Goal: Task Accomplishment & Management: Manage account settings

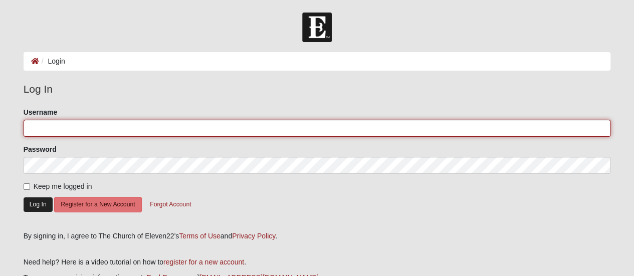
type input "thomasfain"
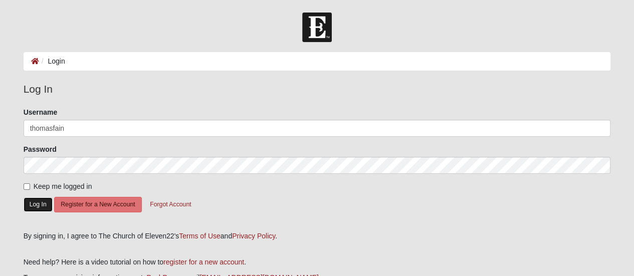
click at [36, 210] on button "Log In" at bounding box center [38, 204] width 29 height 15
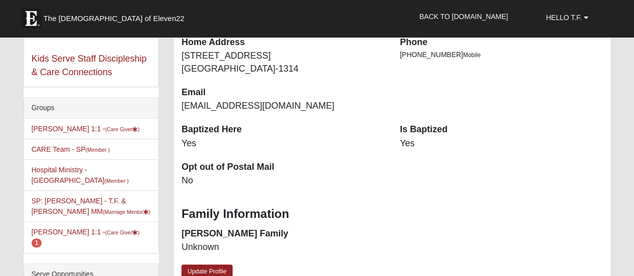
scroll to position [151, 0]
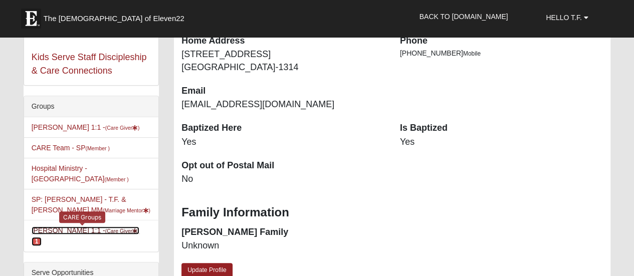
click at [105, 228] on small "(Care Giver )" at bounding box center [122, 231] width 35 height 6
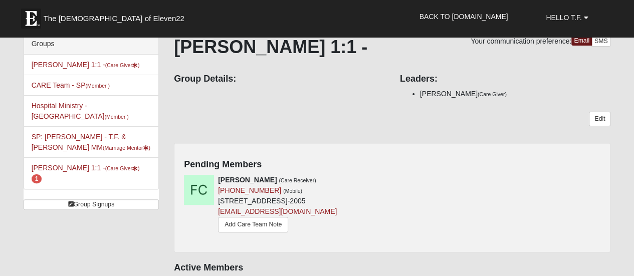
scroll to position [62, 0]
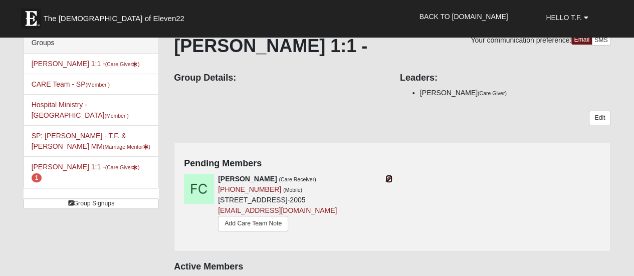
click at [392, 175] on icon at bounding box center [388, 178] width 7 height 7
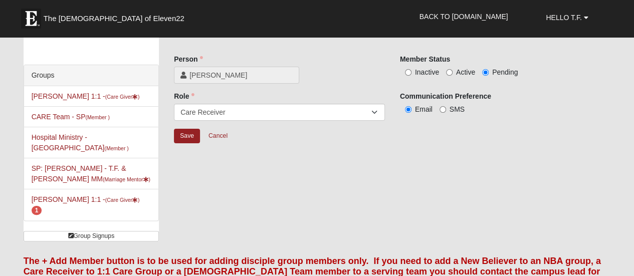
scroll to position [27, 0]
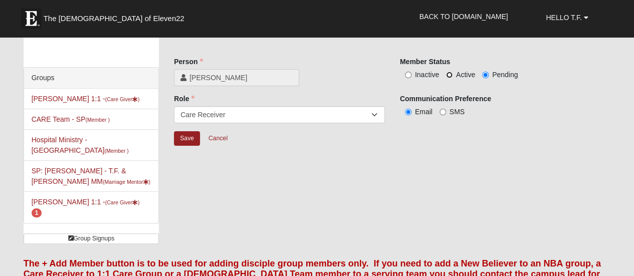
click at [448, 75] on input "Active" at bounding box center [449, 75] width 7 height 7
radio input "true"
click at [182, 140] on input "Save" at bounding box center [187, 138] width 26 height 15
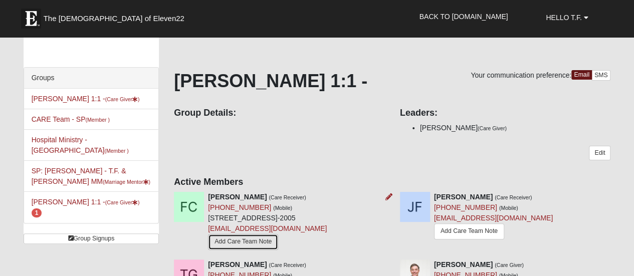
click at [258, 238] on link "Add Care Team Note" at bounding box center [243, 242] width 70 height 16
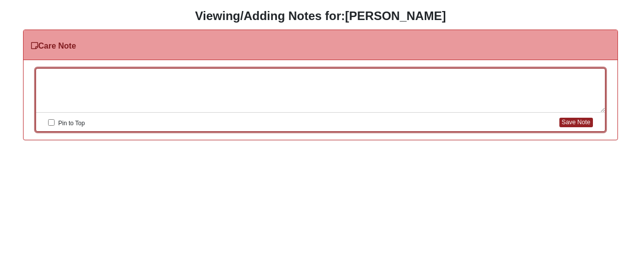
click at [118, 79] on div at bounding box center [320, 91] width 569 height 44
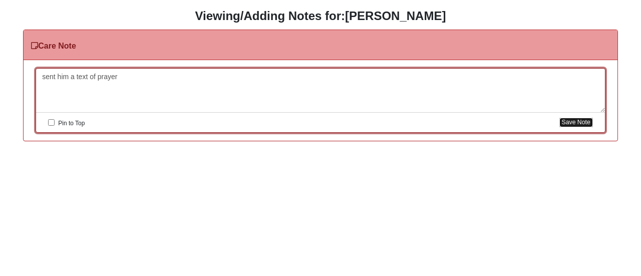
click at [566, 124] on button "Save Note" at bounding box center [577, 123] width 34 height 10
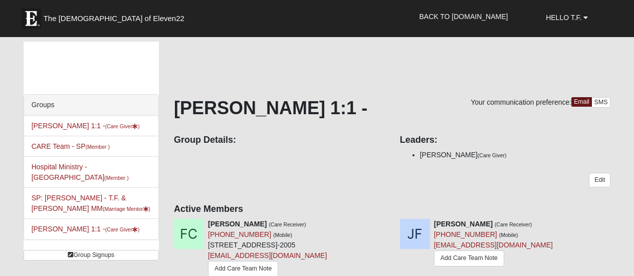
scroll to position [27, 0]
